Goal: Task Accomplishment & Management: Manage account settings

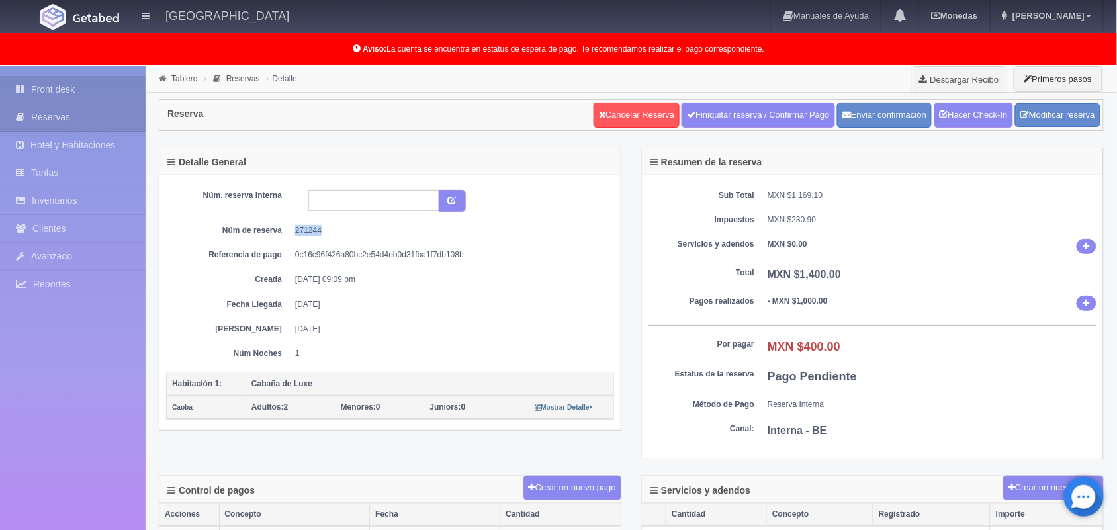
click at [67, 77] on link "Front desk" at bounding box center [73, 89] width 146 height 27
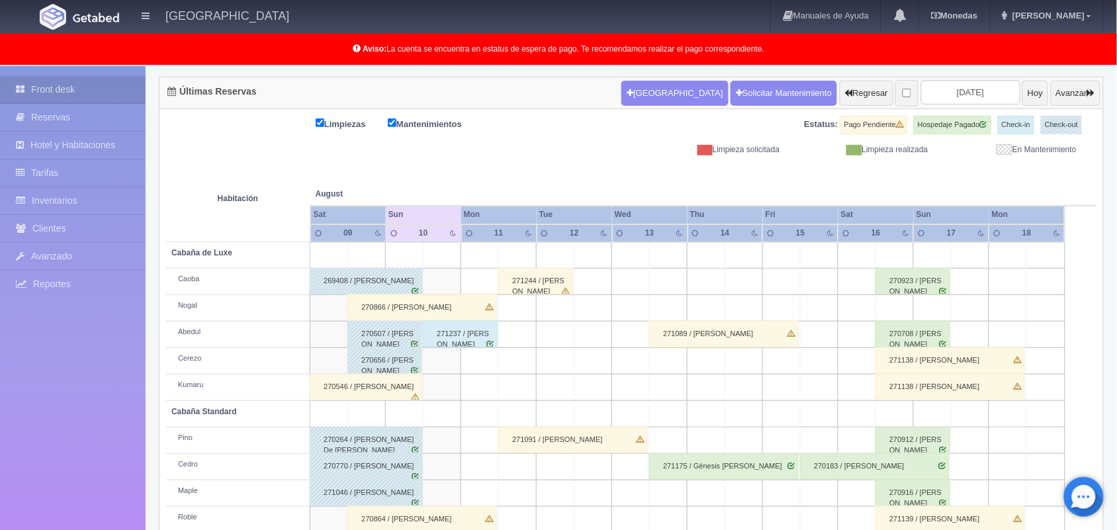
scroll to position [184, 0]
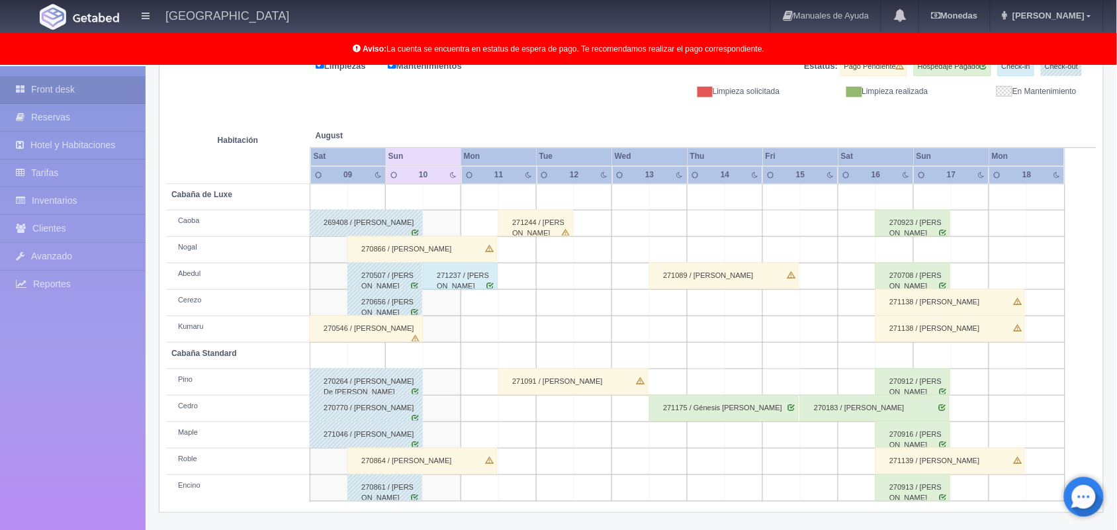
click at [560, 224] on div "271244 / Ivan Miranda Gorostieta" at bounding box center [535, 223] width 75 height 26
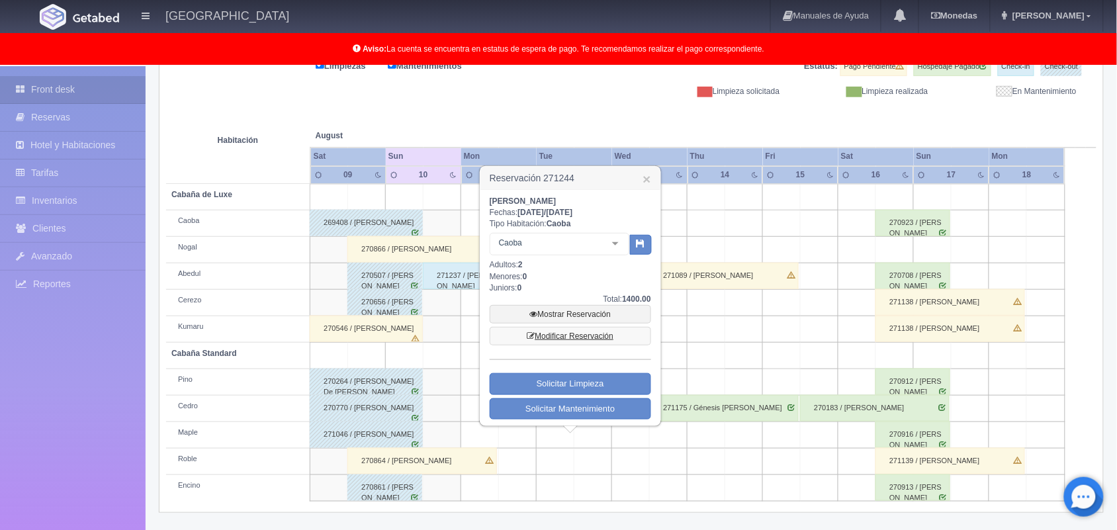
click at [581, 328] on link "Modificar Reservación" at bounding box center [570, 336] width 161 height 19
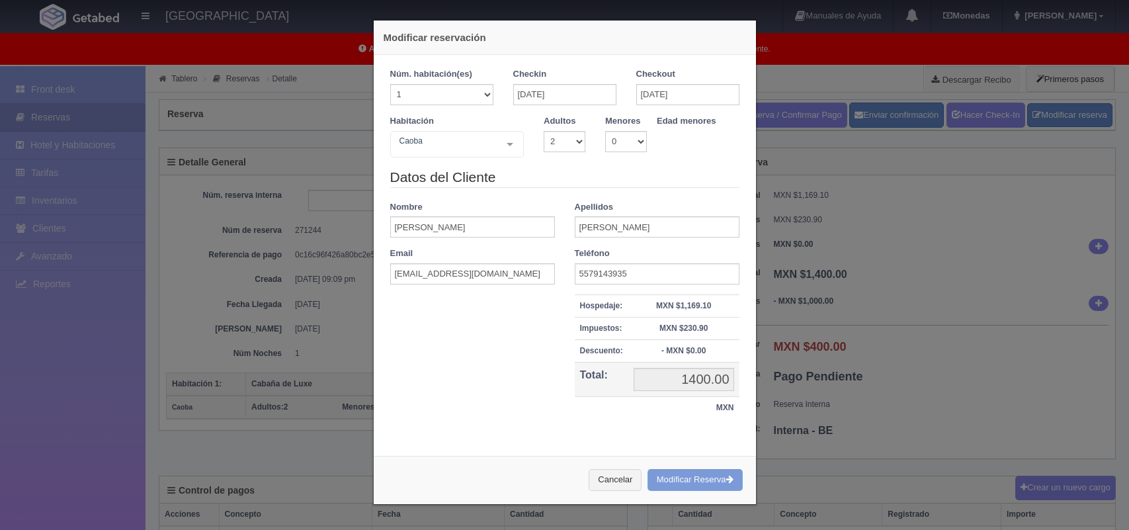
select select "2"
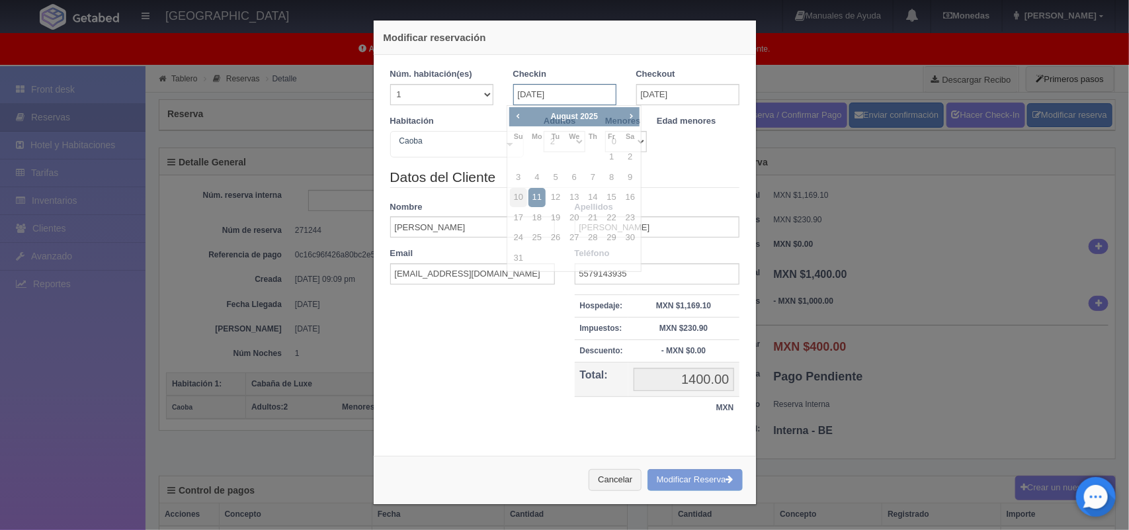
click at [580, 91] on input "11-08-2025" at bounding box center [564, 94] width 103 height 21
click at [531, 215] on link "18" at bounding box center [537, 217] width 17 height 19
type input "18-08-2025"
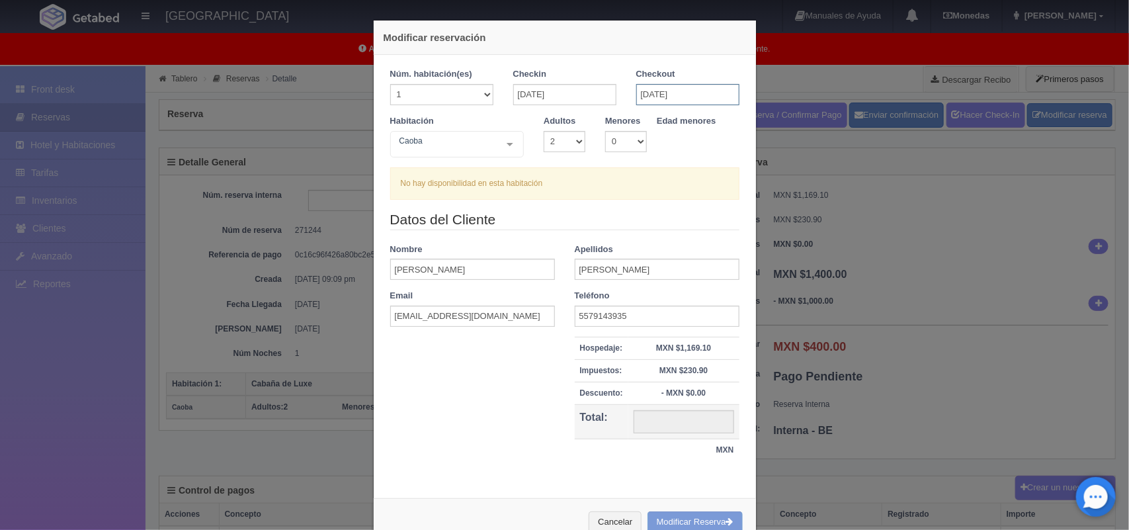
click at [652, 97] on input "18-08-2025" at bounding box center [688, 94] width 103 height 21
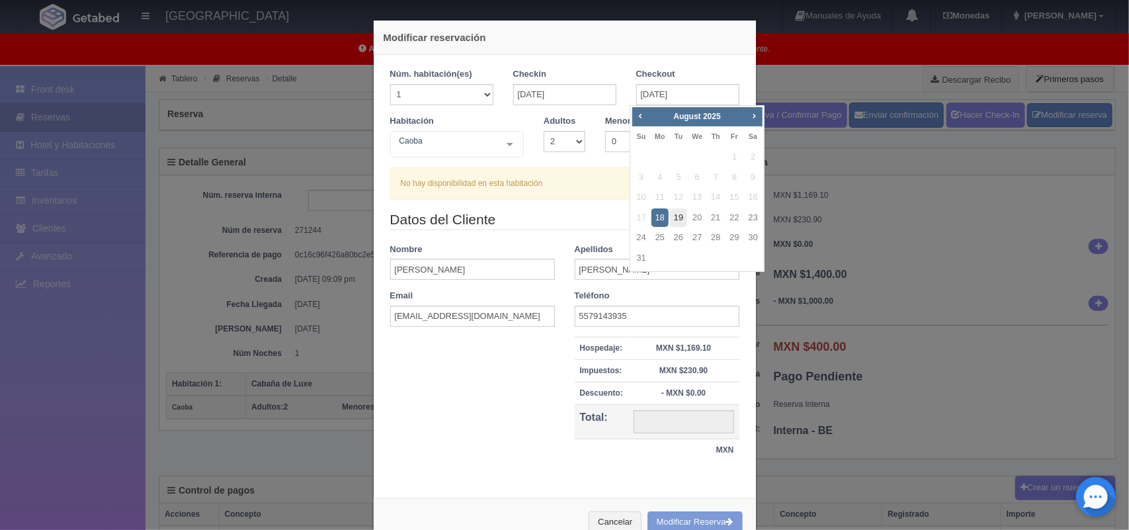
click at [673, 212] on link "19" at bounding box center [678, 217] width 17 height 19
type input "19-08-2025"
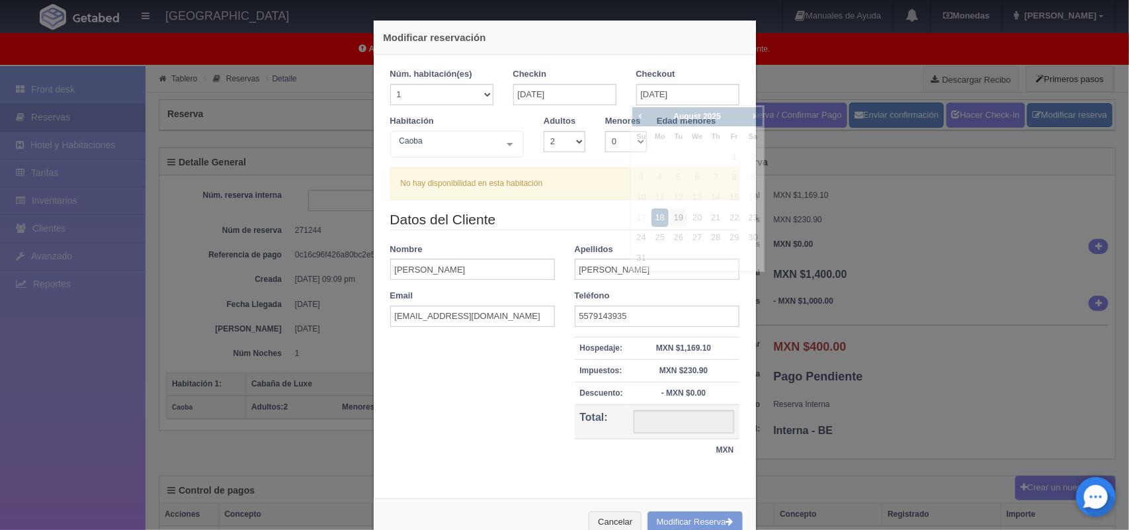
checkbox input "false"
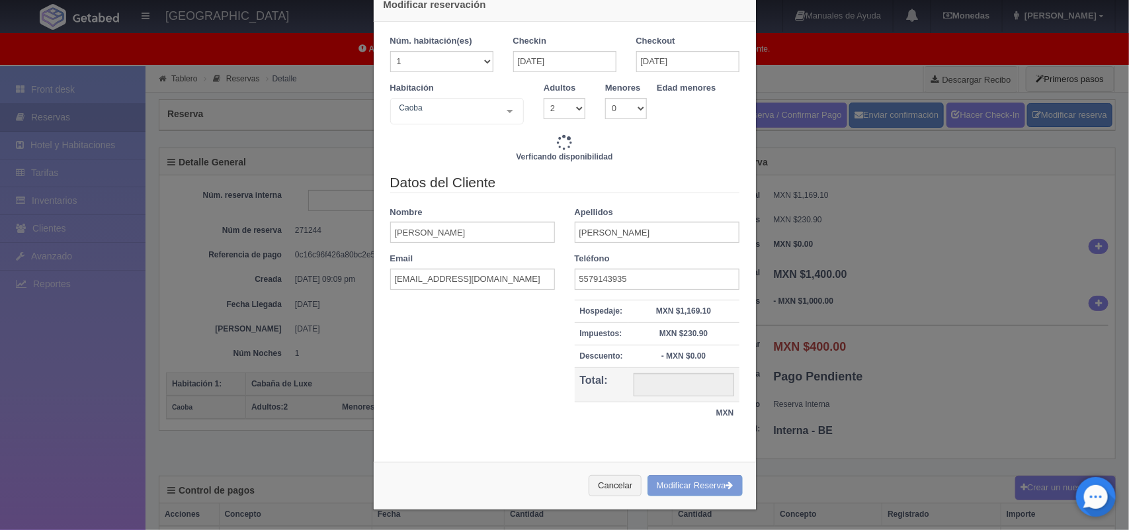
type input "1500.00"
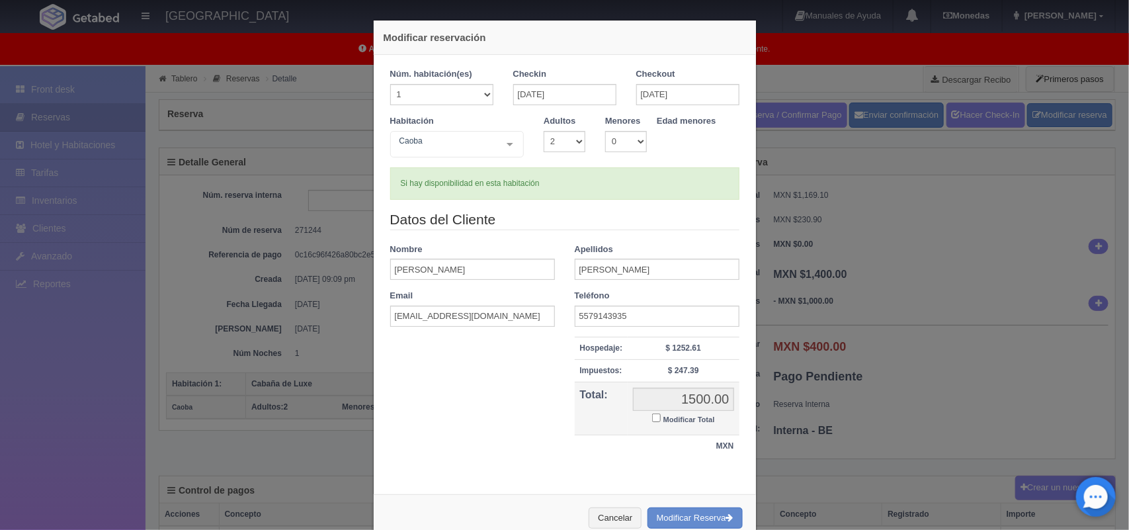
scroll to position [34, 0]
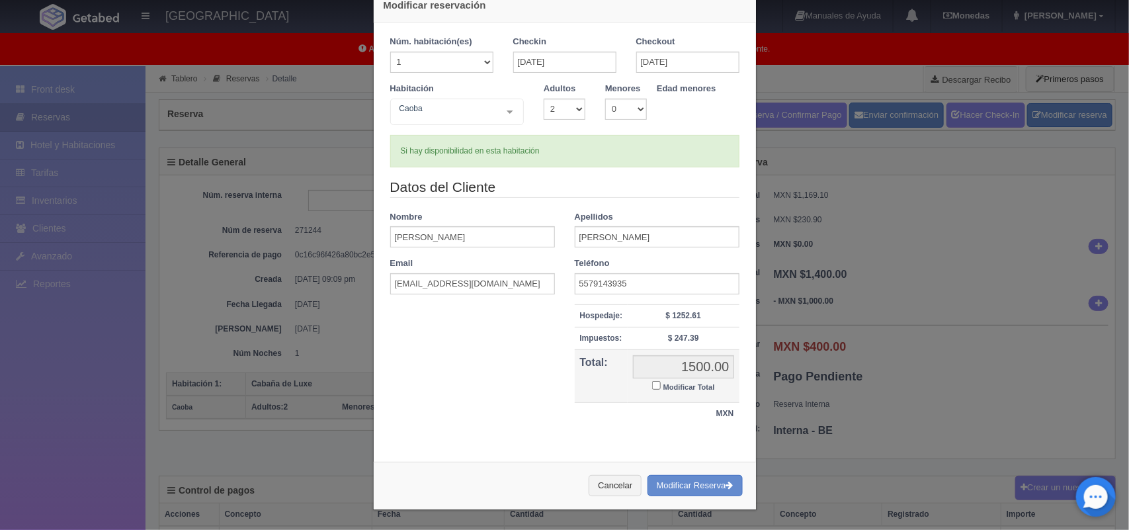
click at [652, 384] on input "Modificar Total" at bounding box center [656, 385] width 9 height 9
checkbox input "true"
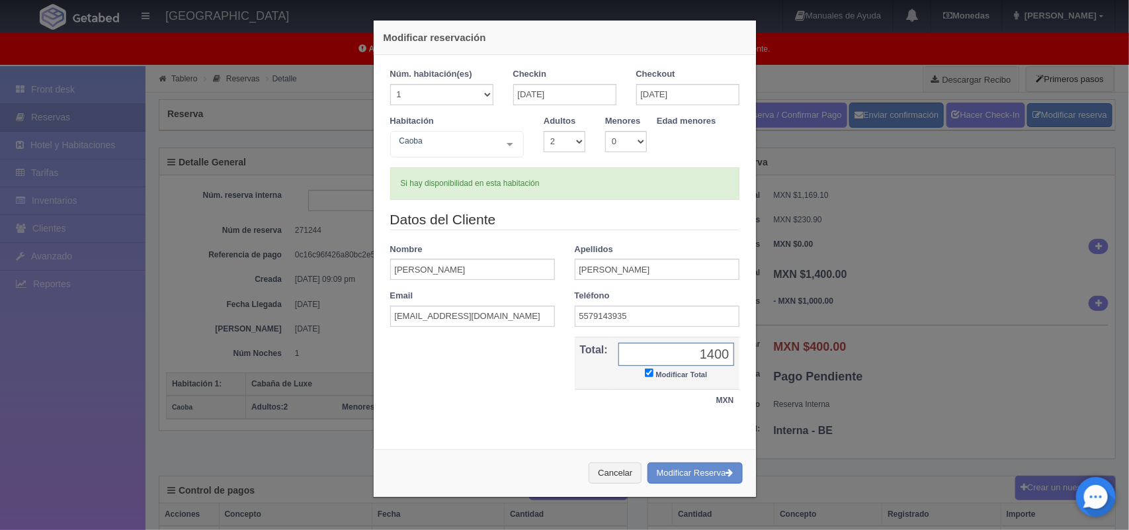
type input "1400.00"
click at [672, 482] on button "Modificar Reserva" at bounding box center [695, 473] width 95 height 22
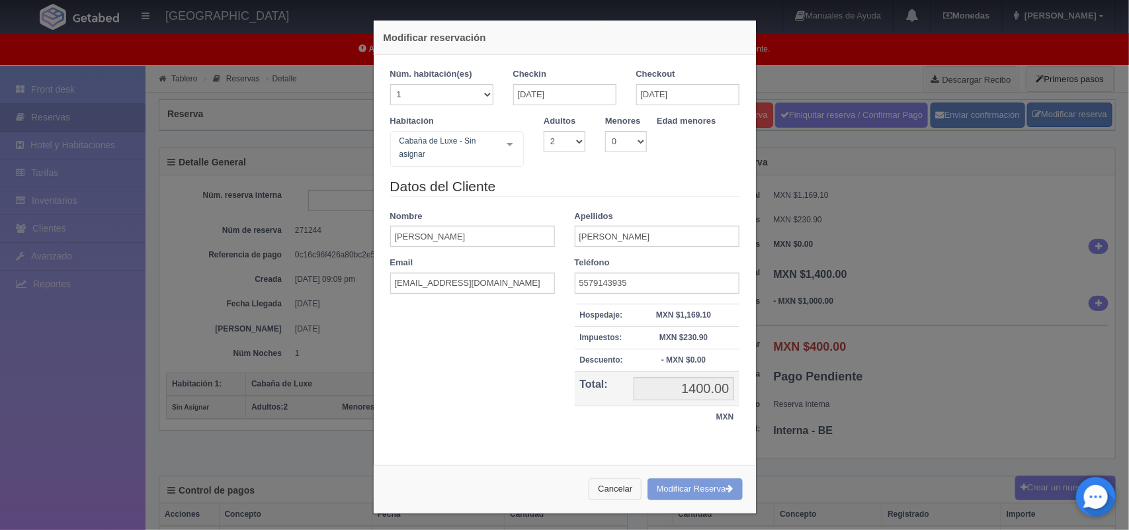
click at [607, 480] on button "Cancelar" at bounding box center [615, 489] width 53 height 22
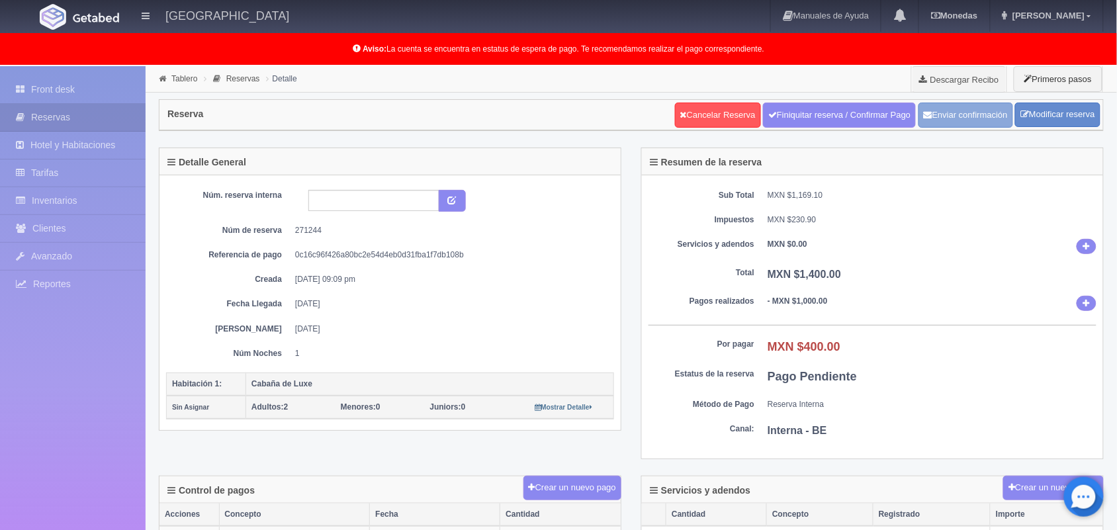
click at [981, 110] on button "Enviar confirmación" at bounding box center [965, 115] width 95 height 25
click at [110, 83] on link "Front desk" at bounding box center [73, 89] width 146 height 27
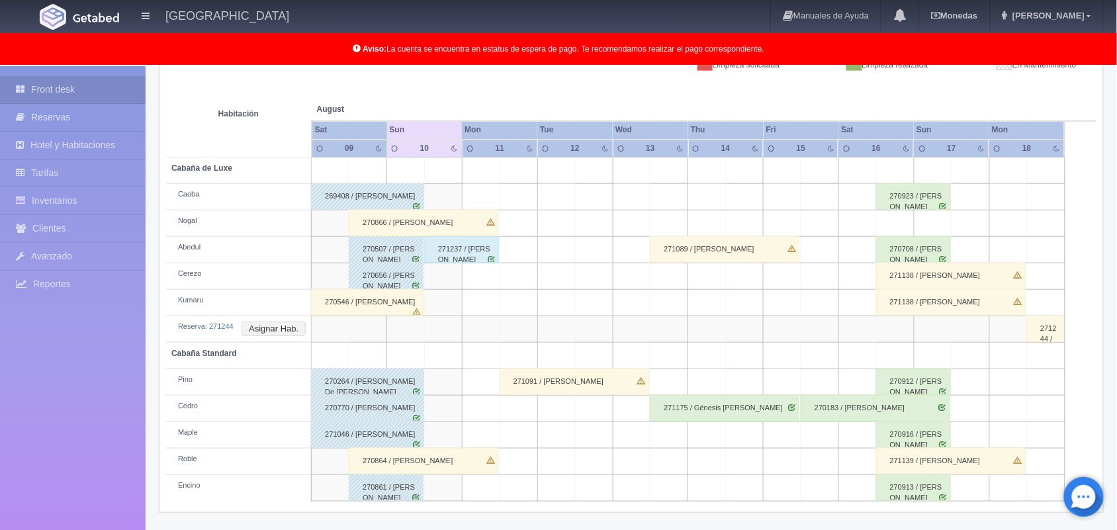
scroll to position [209, 0]
click at [288, 329] on button "Asignar Hab." at bounding box center [274, 330] width 64 height 15
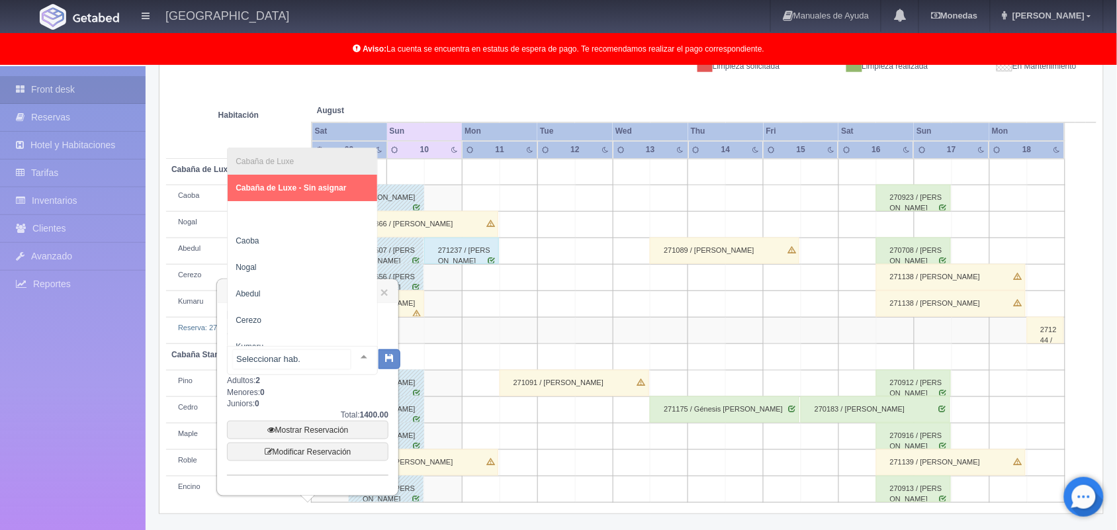
click at [352, 359] on div at bounding box center [364, 357] width 26 height 20
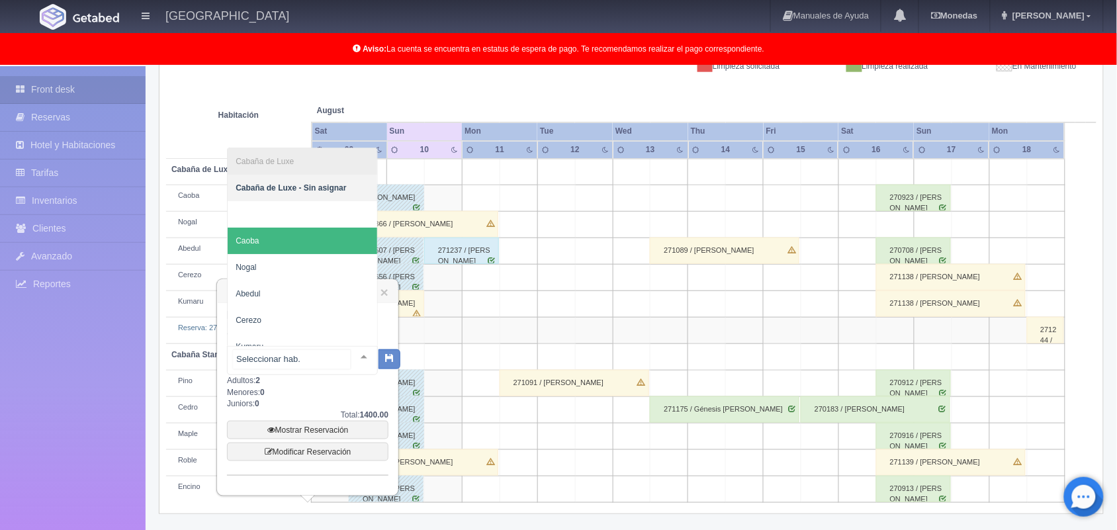
click at [313, 243] on span "Caoba" at bounding box center [303, 241] width 150 height 26
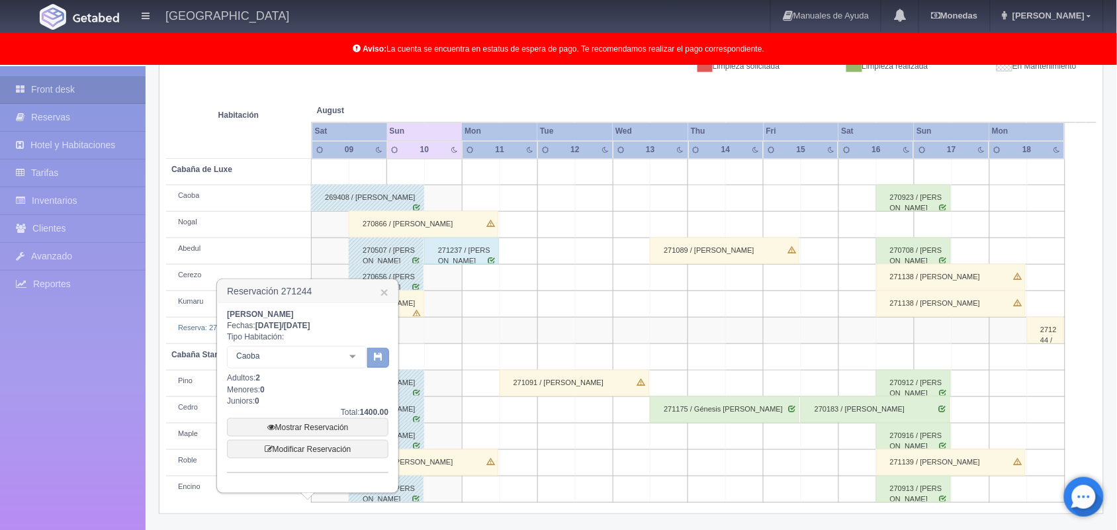
click at [374, 353] on icon "button" at bounding box center [378, 356] width 9 height 9
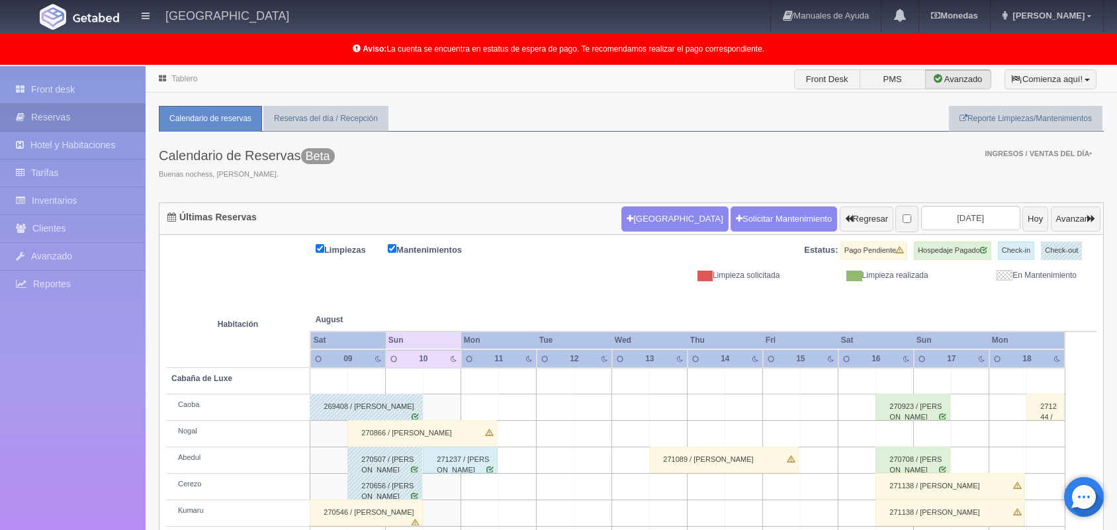
scroll to position [184, 0]
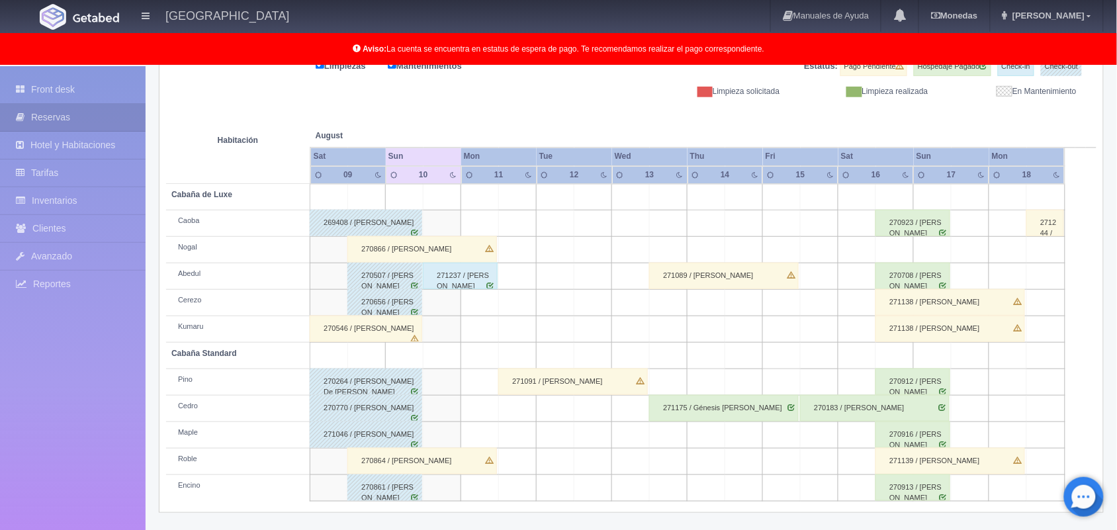
click at [573, 386] on div "271091 / [PERSON_NAME]" at bounding box center [573, 382] width 150 height 26
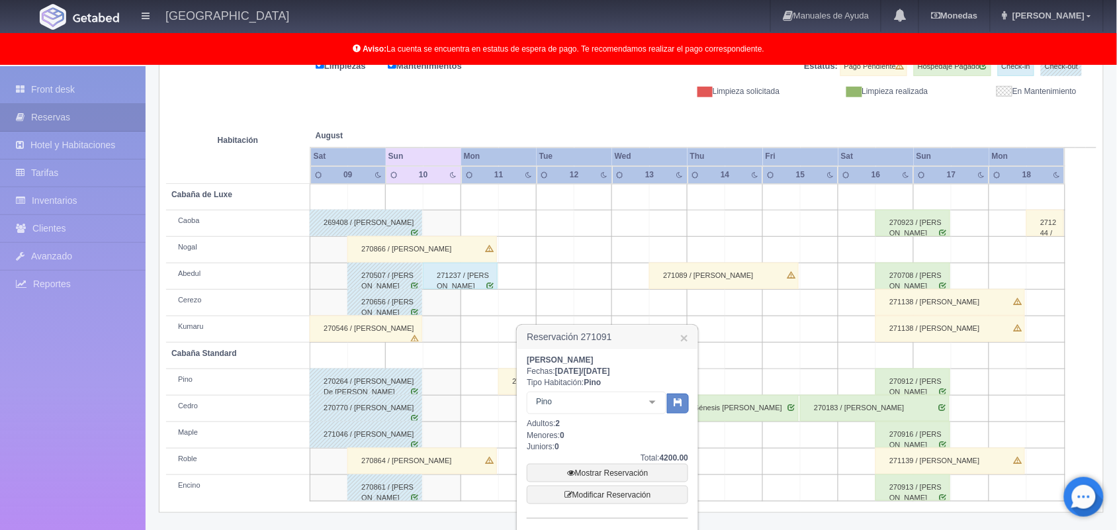
scroll to position [248, 0]
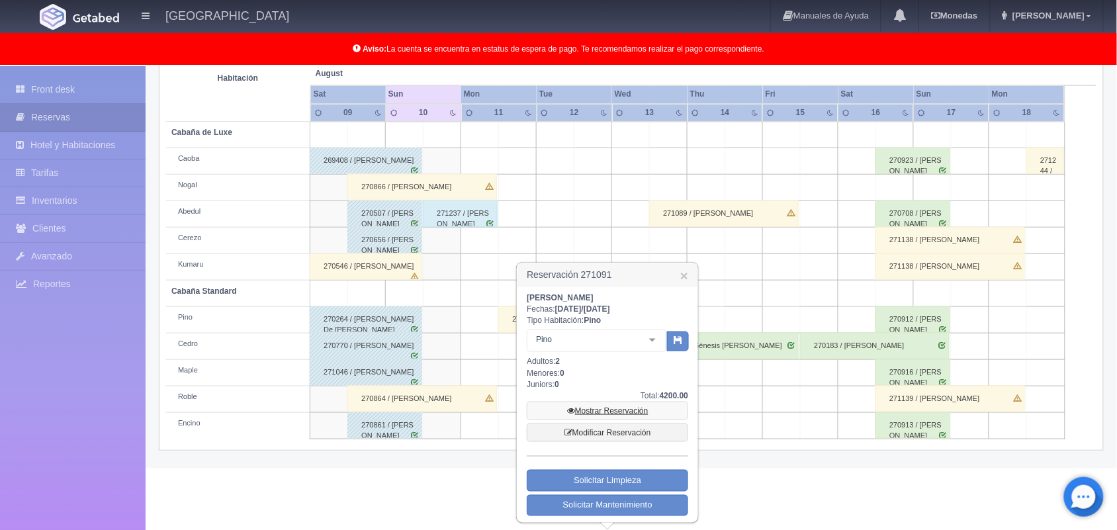
click at [600, 408] on link "Mostrar Reservación" at bounding box center [607, 411] width 161 height 19
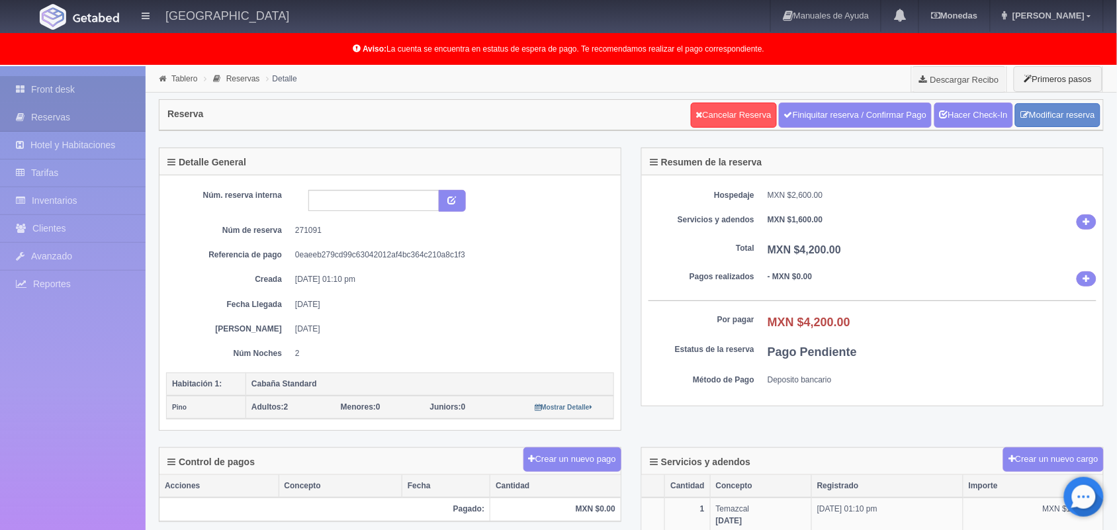
click at [67, 78] on link "Front desk" at bounding box center [73, 89] width 146 height 27
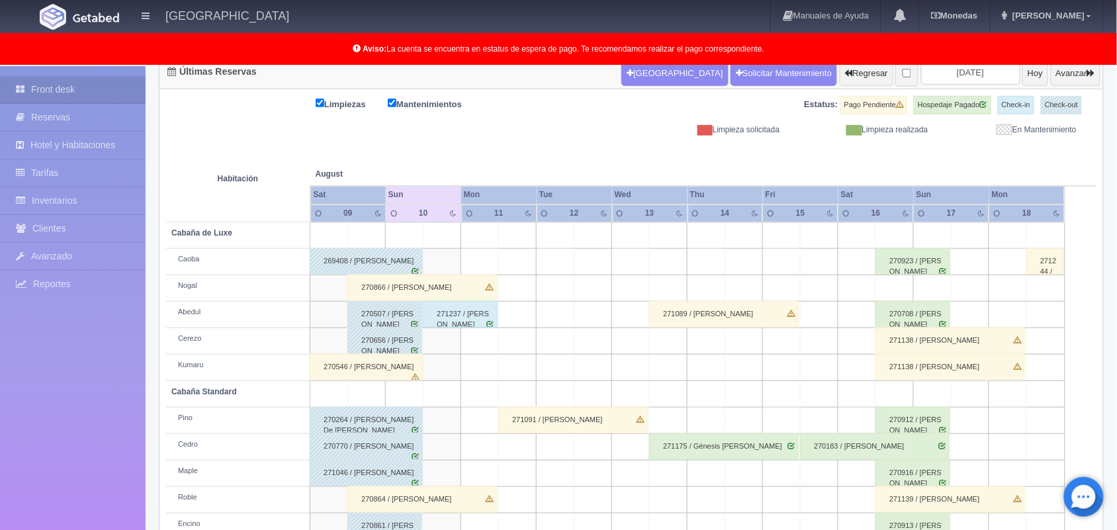
scroll to position [184, 0]
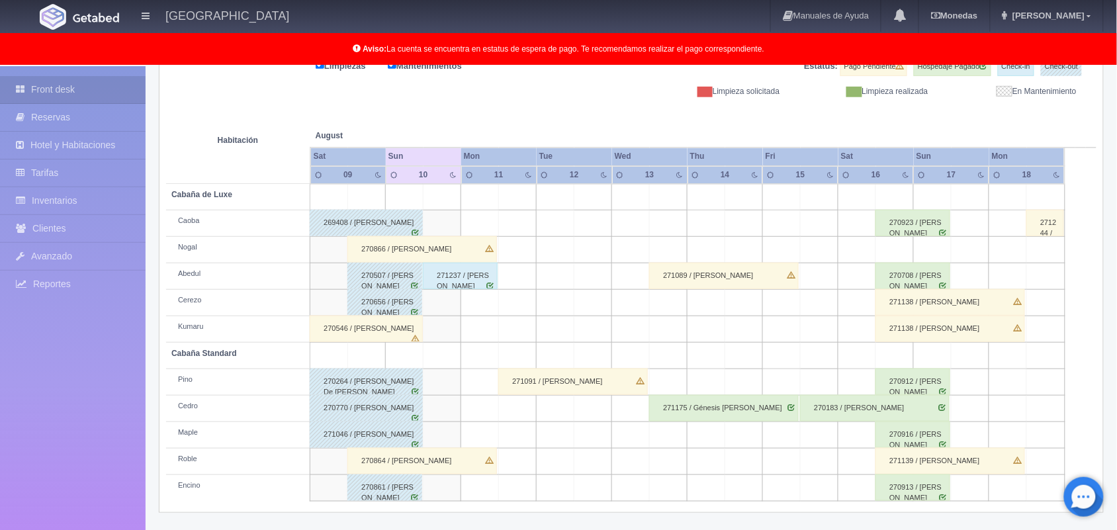
click at [478, 276] on div "271237 / [PERSON_NAME]" at bounding box center [460, 276] width 75 height 26
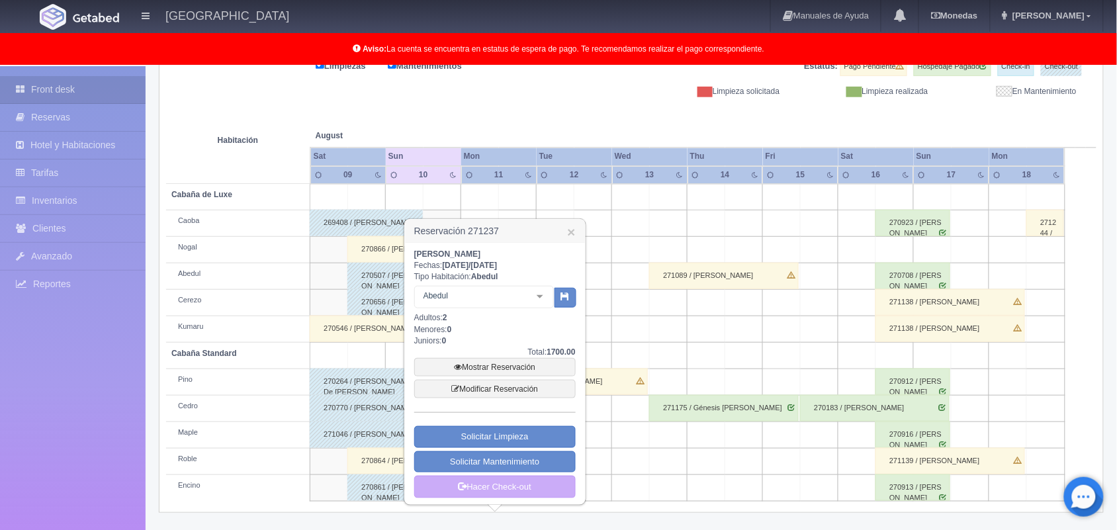
drag, startPoint x: 507, startPoint y: 252, endPoint x: 412, endPoint y: 255, distance: 95.3
click at [412, 255] on div "Alondra Medina Ramirez Fechas: 2025-08-10 / 2025-08-11 Tipo Habitación: Abedul …" at bounding box center [495, 373] width 180 height 261
copy b "[PERSON_NAME]"
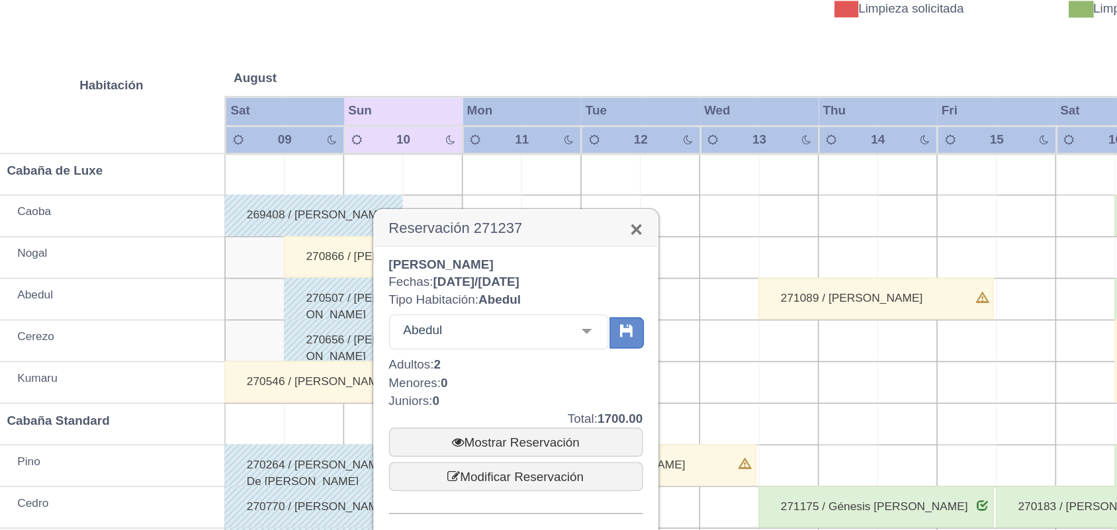
click at [570, 225] on link "×" at bounding box center [571, 232] width 8 height 14
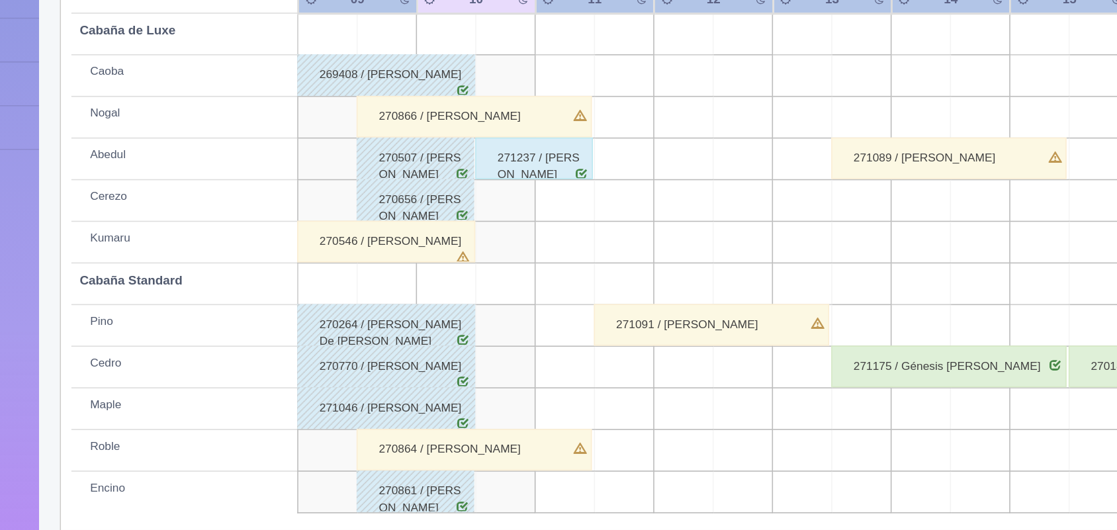
click at [638, 386] on div "271091 / [PERSON_NAME]" at bounding box center [573, 382] width 150 height 26
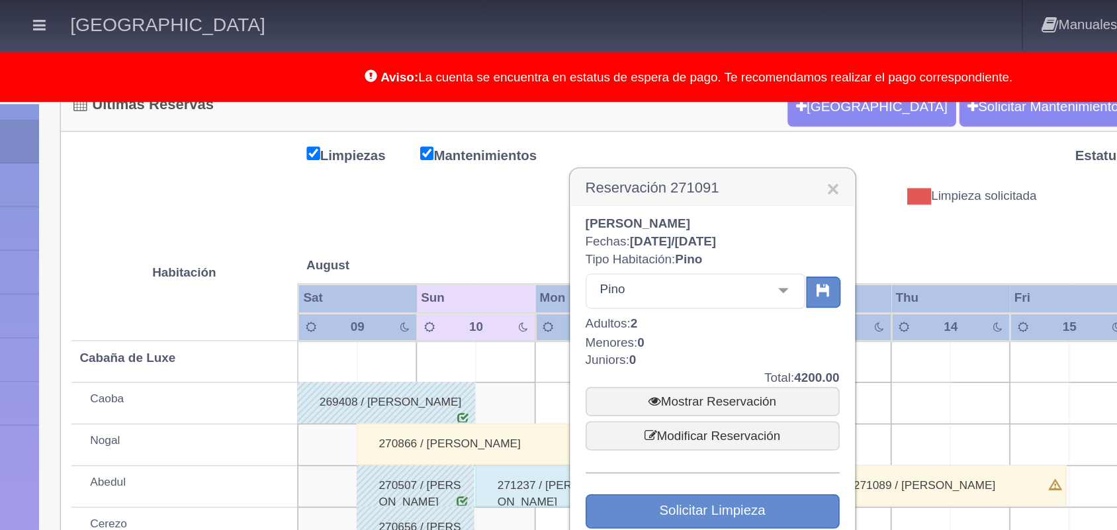
scroll to position [149, 0]
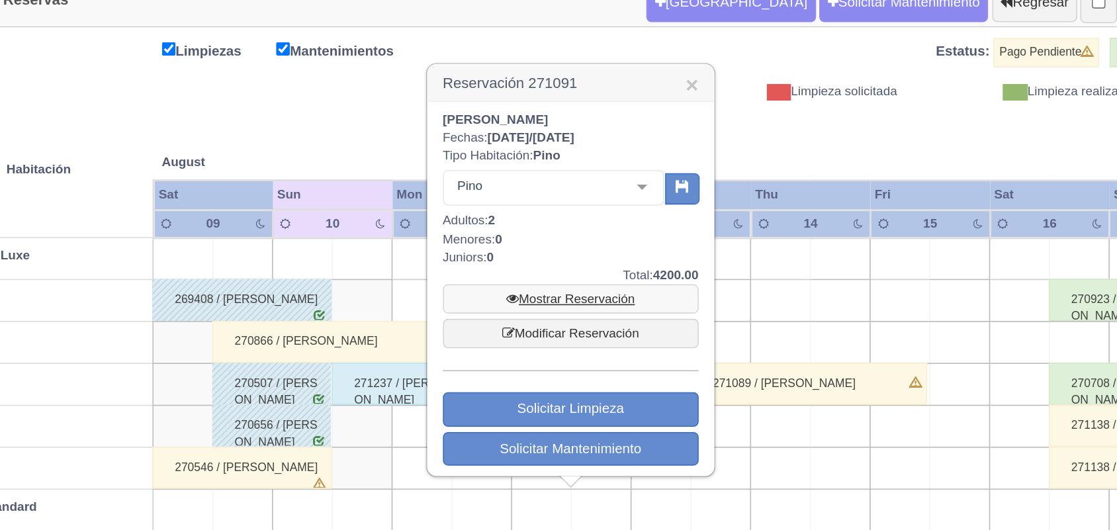
click at [574, 256] on link "Mostrar Reservación" at bounding box center [573, 257] width 161 height 19
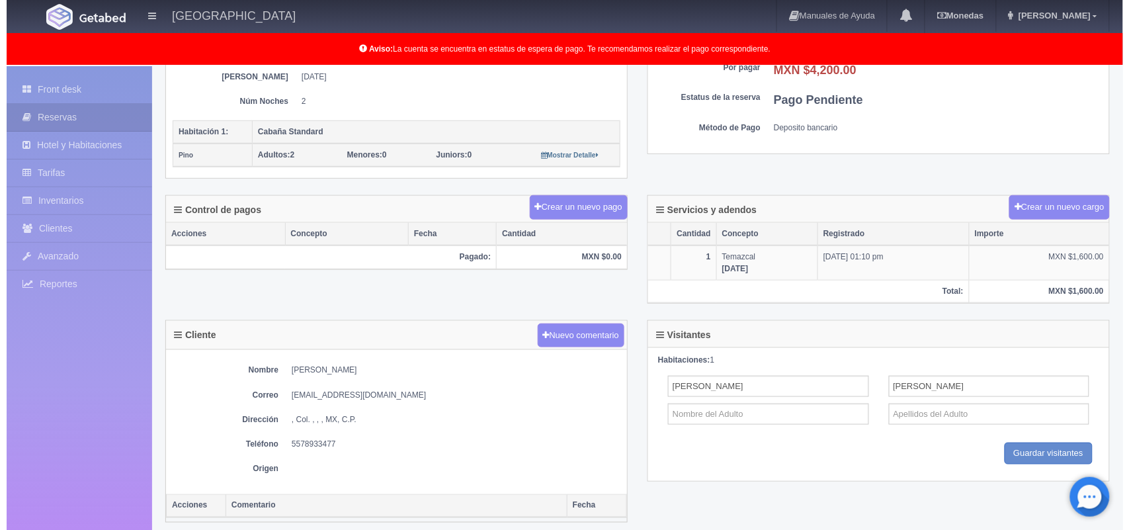
scroll to position [197, 0]
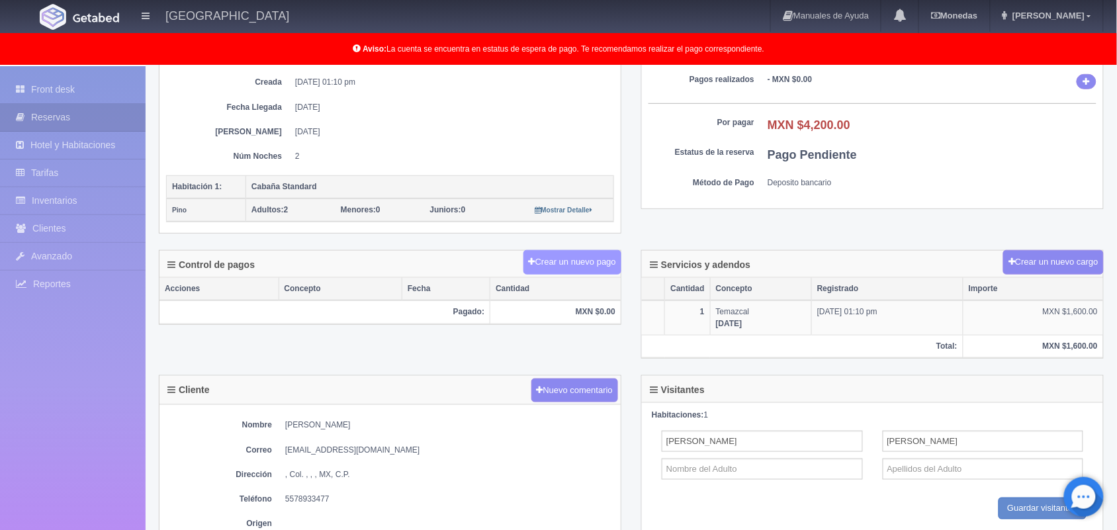
click at [545, 251] on button "Crear un nuevo pago" at bounding box center [572, 262] width 98 height 24
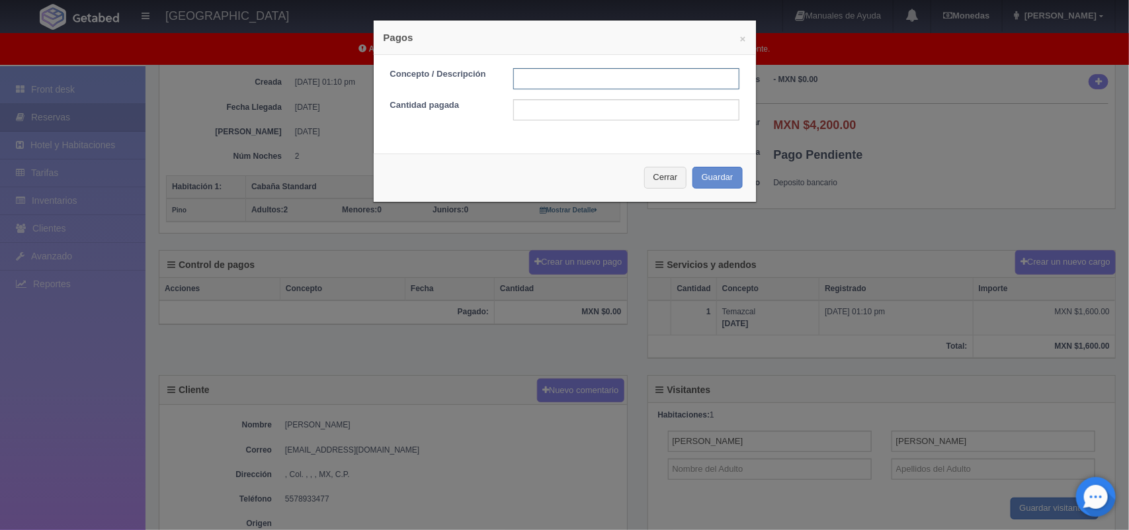
click at [543, 87] on input "text" at bounding box center [626, 78] width 226 height 21
type input "Pago transferencia"
click at [578, 109] on input "text" at bounding box center [626, 109] width 226 height 21
type input "4200.00"
click at [715, 176] on button "Guardar" at bounding box center [718, 178] width 50 height 22
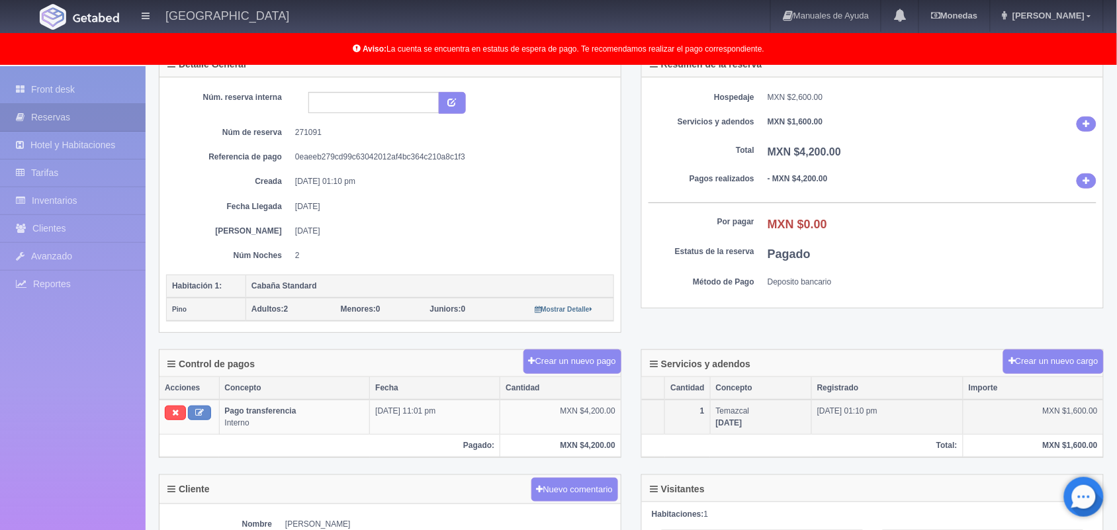
scroll to position [97, 0]
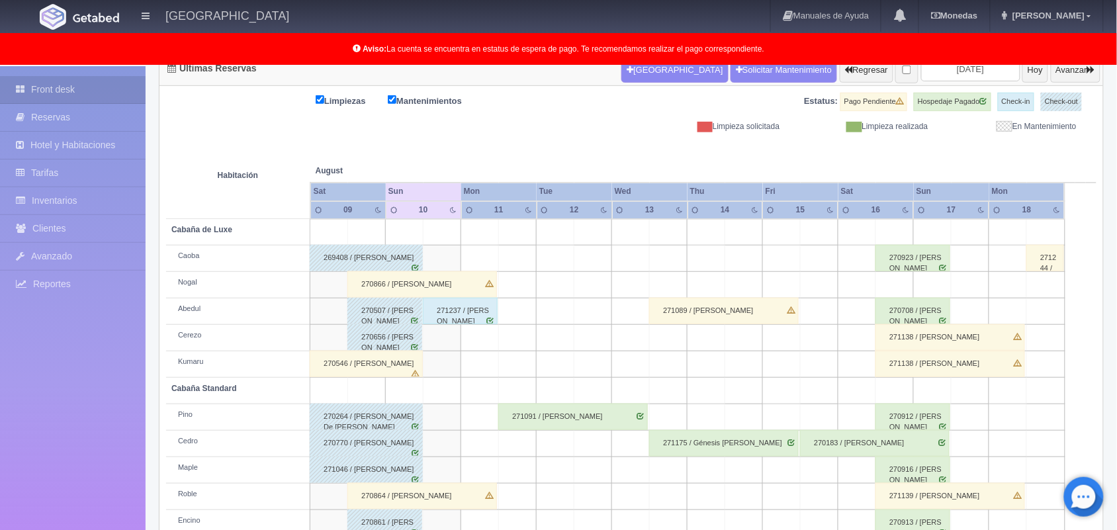
scroll to position [184, 0]
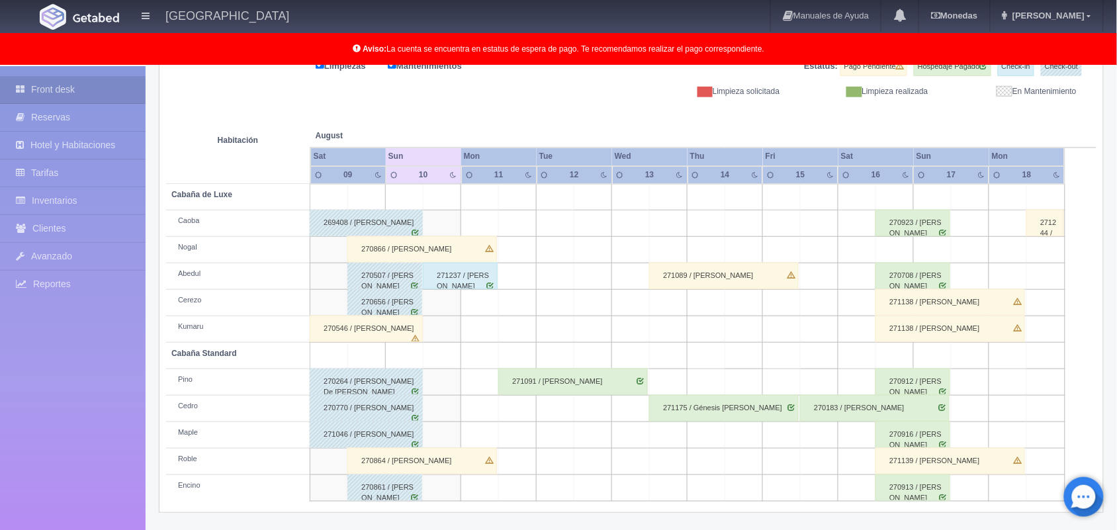
click at [769, 281] on div "271089 / [PERSON_NAME]" at bounding box center [724, 276] width 150 height 26
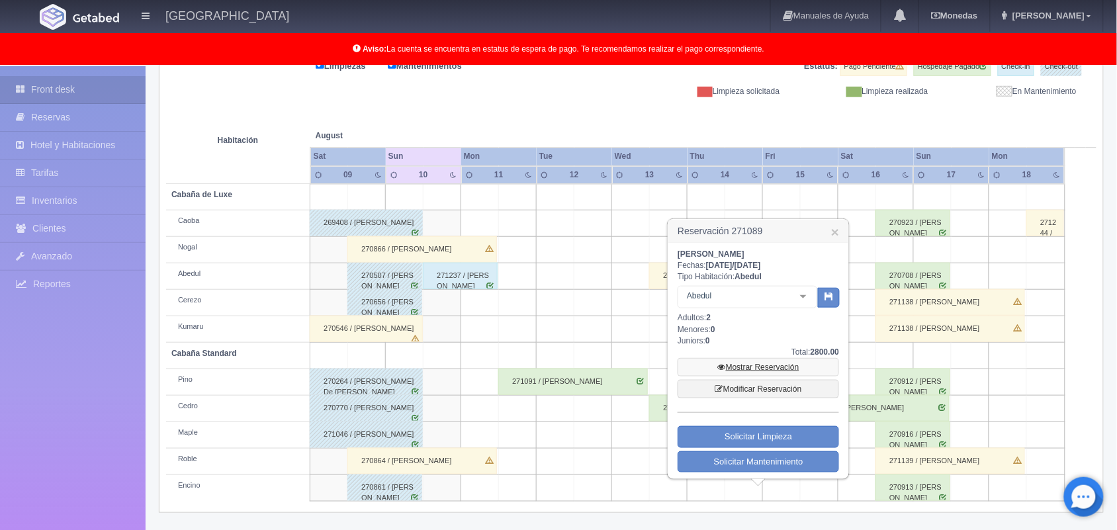
click at [766, 369] on link "Mostrar Reservación" at bounding box center [758, 367] width 161 height 19
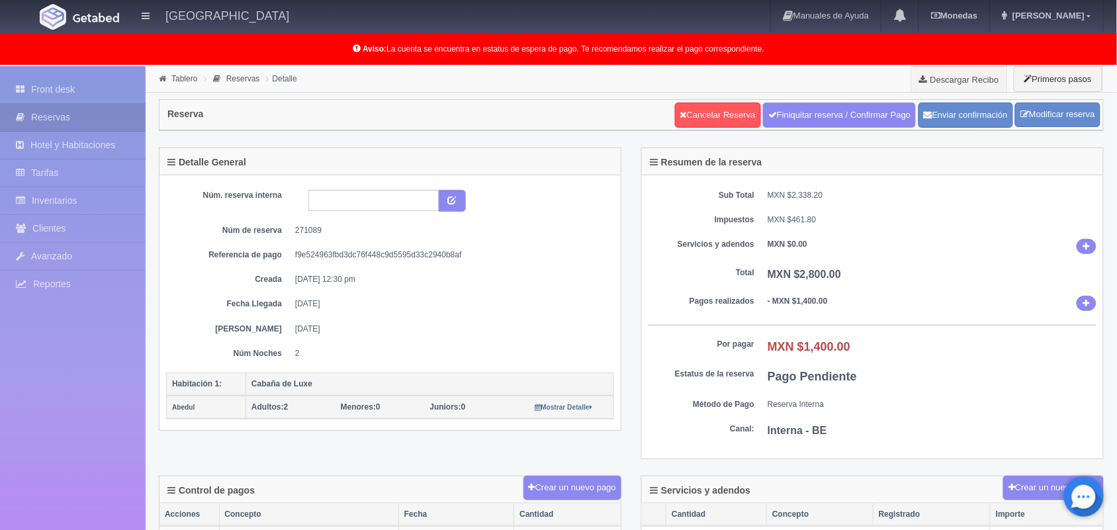
scroll to position [1, 0]
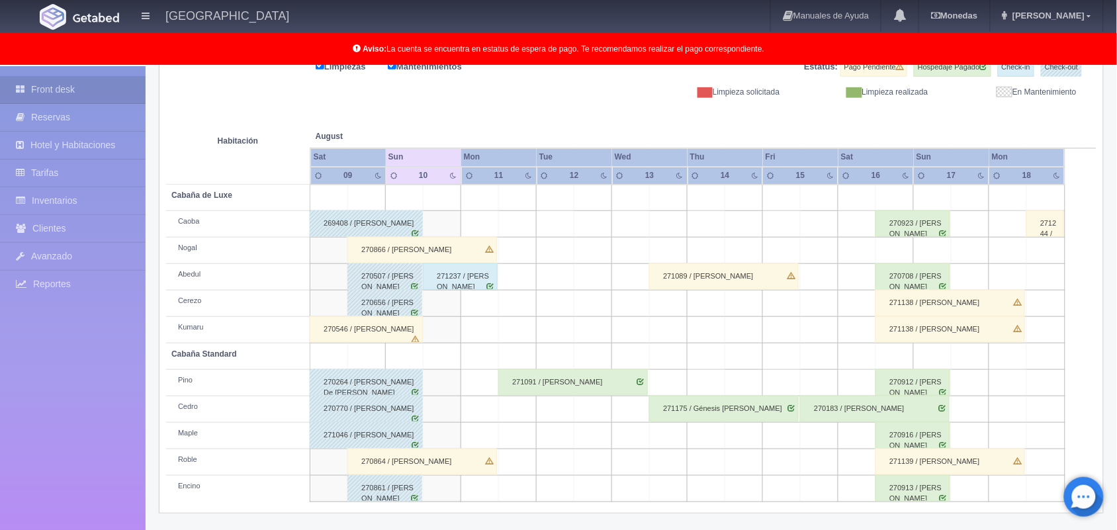
scroll to position [184, 0]
